Goal: Transaction & Acquisition: Obtain resource

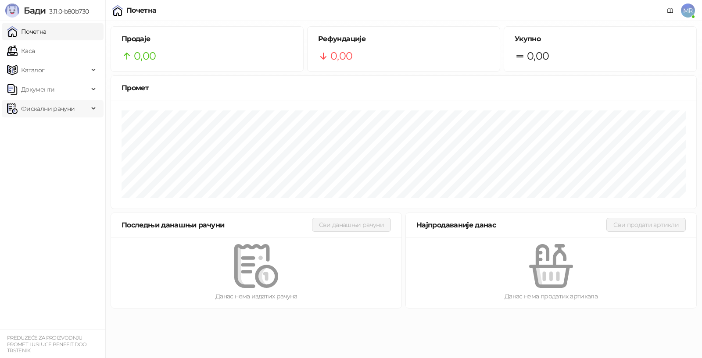
click at [39, 110] on span "Фискални рачуни" at bounding box center [48, 109] width 54 height 18
click at [40, 145] on link "По данима" at bounding box center [34, 148] width 46 height 18
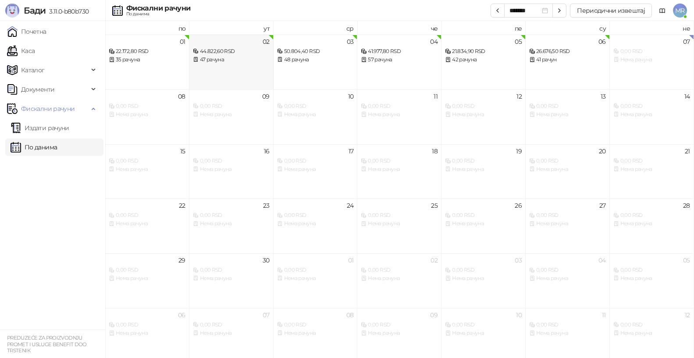
click at [221, 56] on div "47 рачуна" at bounding box center [231, 60] width 77 height 8
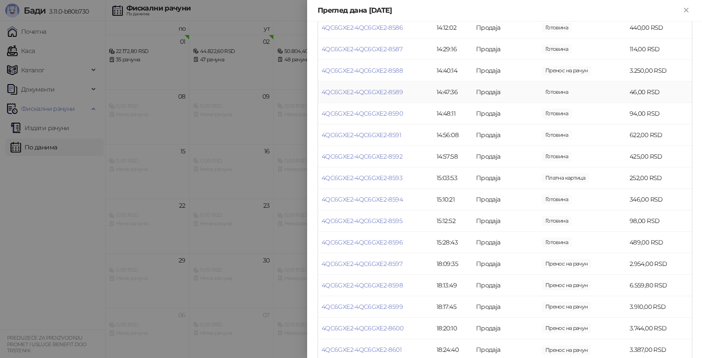
scroll to position [828, 0]
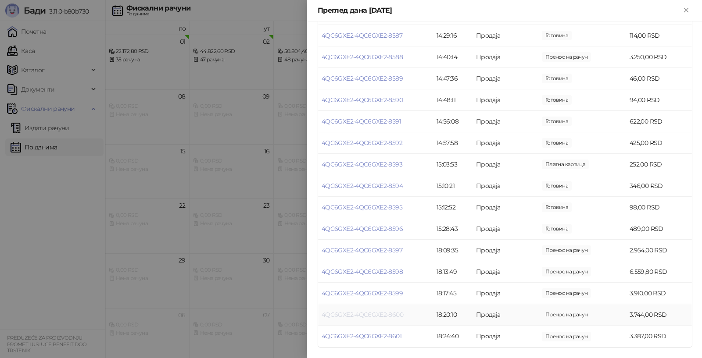
click at [374, 313] on link "4QC6GXE2-4QC6GXE2-8600" at bounding box center [362, 315] width 82 height 8
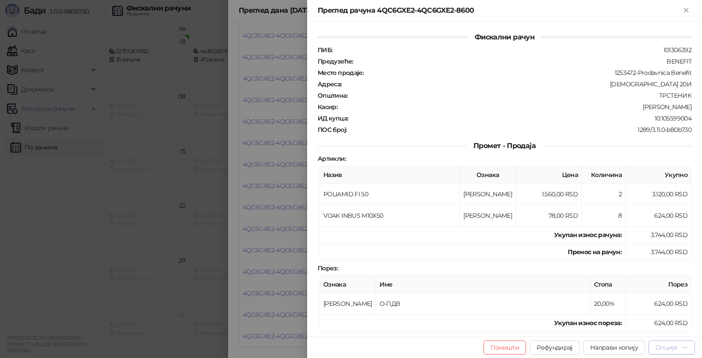
click at [682, 346] on icon "button" at bounding box center [684, 347] width 7 height 7
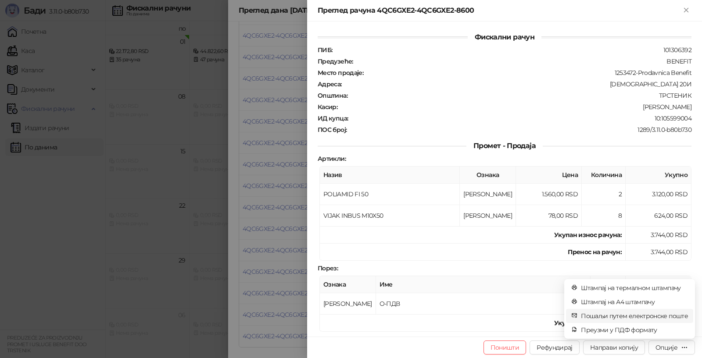
click at [635, 315] on span "Пошаљи путем електронске поште" at bounding box center [634, 316] width 107 height 10
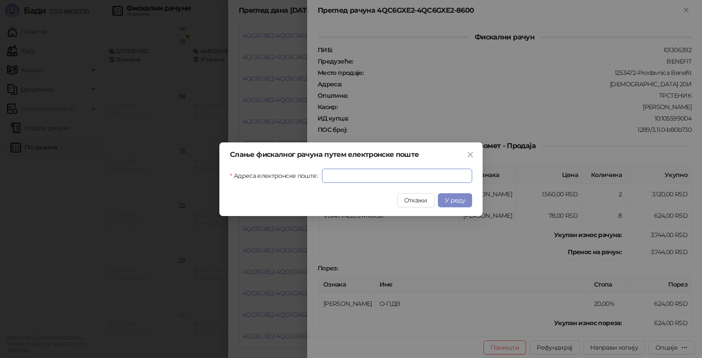
click at [332, 177] on input "Адреса електронске поште" at bounding box center [397, 176] width 150 height 14
type input "**********"
click at [455, 198] on span "У реду" at bounding box center [455, 200] width 20 height 8
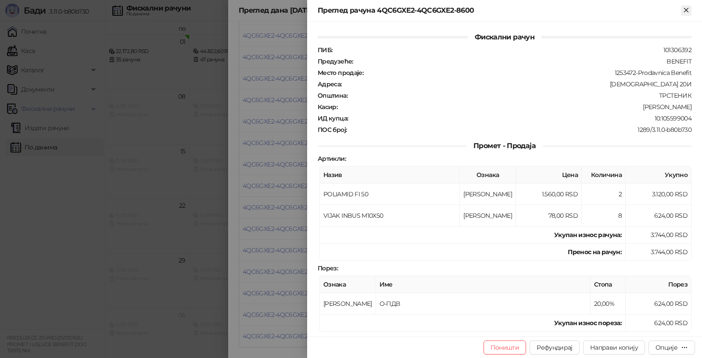
click at [687, 8] on icon "Close" at bounding box center [686, 10] width 8 height 8
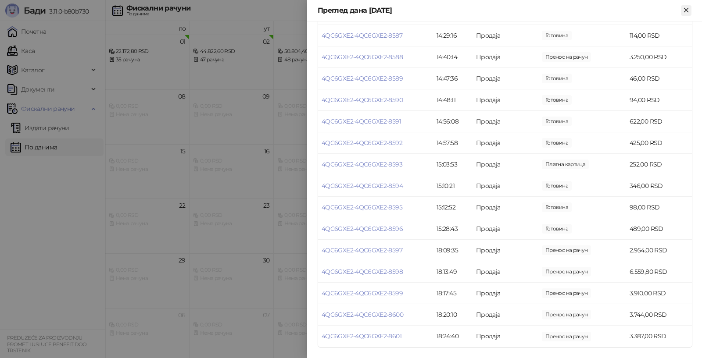
click at [686, 9] on icon "Close" at bounding box center [686, 10] width 8 height 8
